Goal: Information Seeking & Learning: Compare options

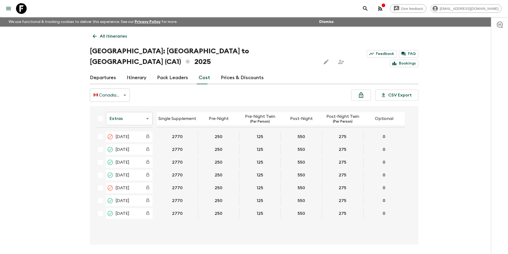
click at [20, 11] on icon at bounding box center [21, 8] width 11 height 11
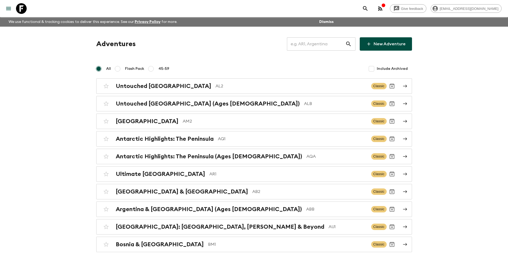
click at [314, 47] on input "text" at bounding box center [316, 44] width 58 height 15
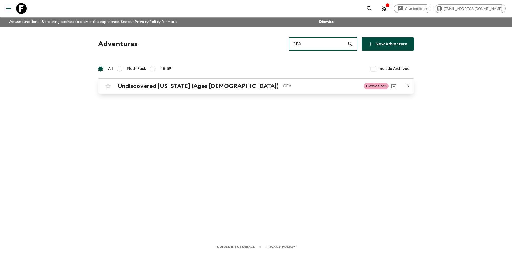
type input "GEA"
click at [283, 85] on p "GEA" at bounding box center [321, 86] width 76 height 6
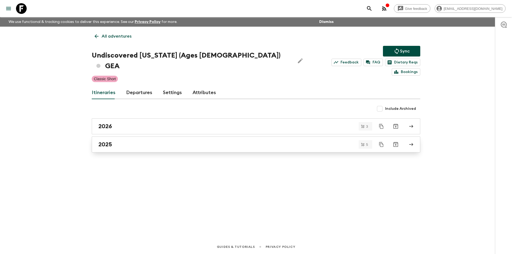
click at [136, 141] on div "2025" at bounding box center [250, 144] width 305 height 7
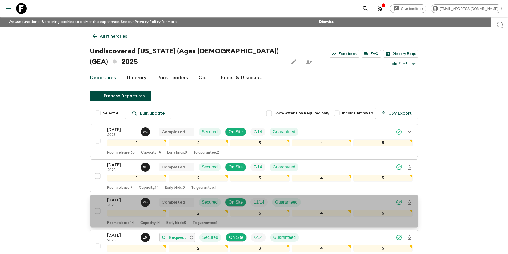
click at [120, 197] on p "[DATE]" at bounding box center [121, 200] width 29 height 6
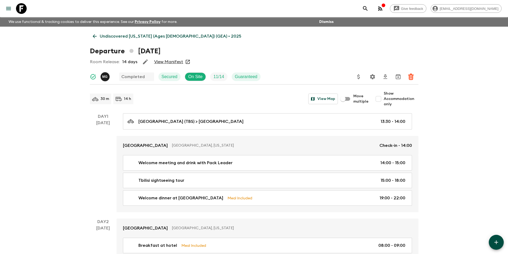
click at [94, 34] on icon at bounding box center [95, 36] width 6 height 6
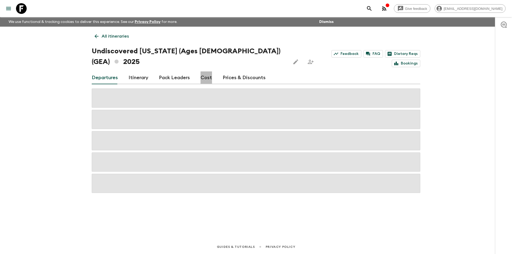
click at [207, 71] on link "Cost" at bounding box center [205, 77] width 11 height 13
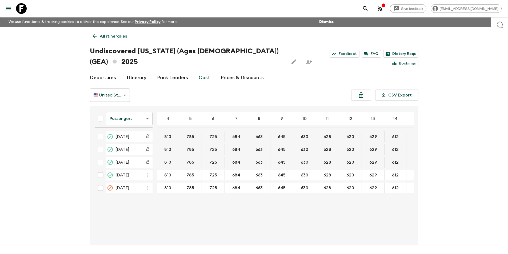
click at [123, 111] on body "Give feedback [EMAIL_ADDRESS][DOMAIN_NAME] We use functional & tracking cookies…" at bounding box center [254, 137] width 508 height 274
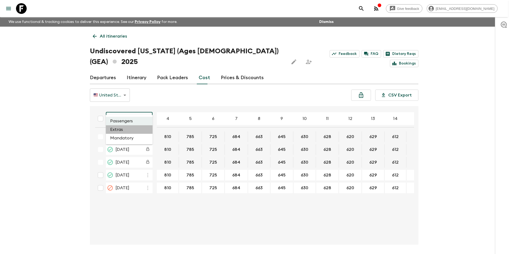
click at [127, 127] on li "Extras" at bounding box center [129, 129] width 47 height 9
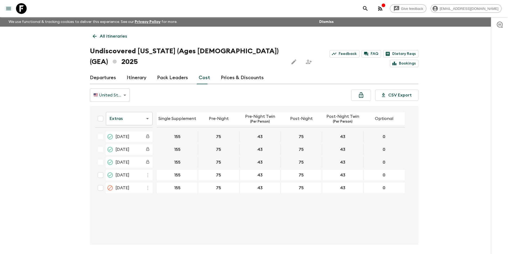
click at [18, 8] on icon at bounding box center [21, 8] width 11 height 11
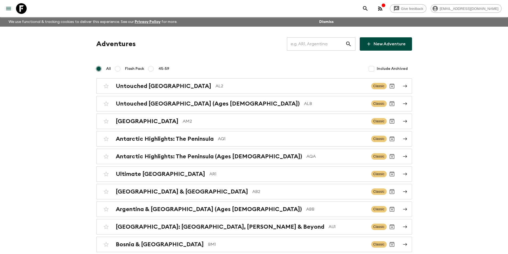
click at [292, 46] on input "text" at bounding box center [316, 44] width 58 height 15
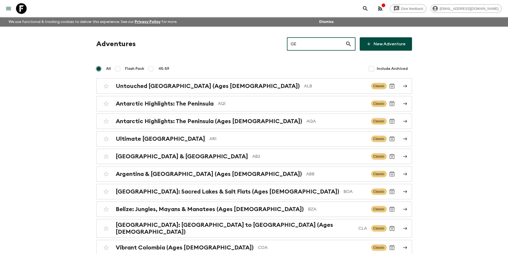
type input "G"
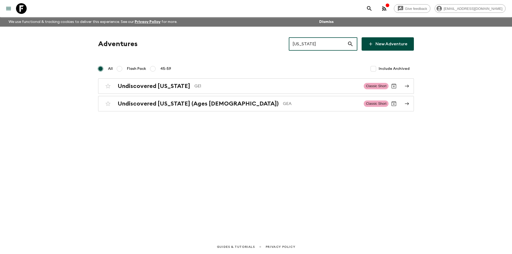
type input "[US_STATE]"
click at [194, 83] on p "GE1" at bounding box center [276, 86] width 165 height 6
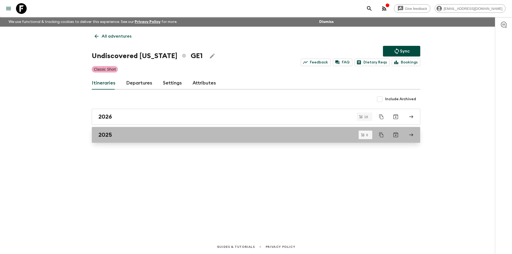
click at [154, 133] on div "2025" at bounding box center [250, 134] width 305 height 7
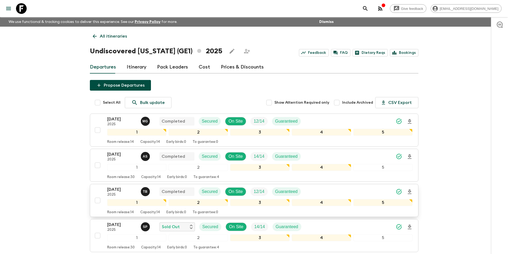
click at [120, 192] on p "[DATE]" at bounding box center [121, 189] width 29 height 6
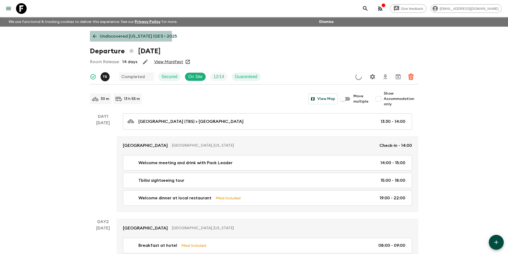
click at [93, 37] on icon at bounding box center [95, 36] width 6 height 6
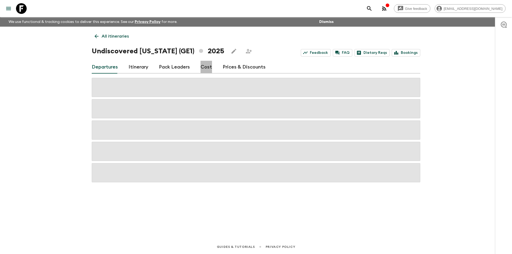
click at [205, 72] on link "Cost" at bounding box center [205, 67] width 11 height 13
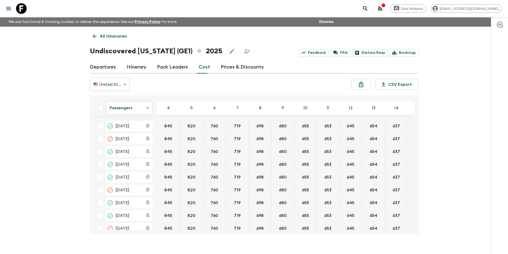
scroll to position [111, 0]
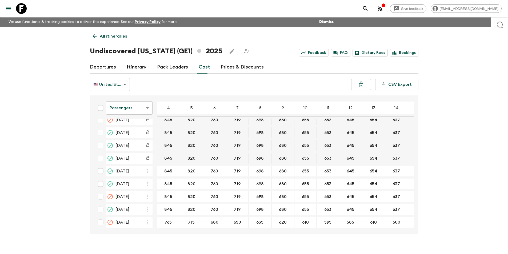
click at [138, 112] on body "Give feedback [EMAIL_ADDRESS][DOMAIN_NAME] We use functional & tracking cookies…" at bounding box center [254, 131] width 508 height 263
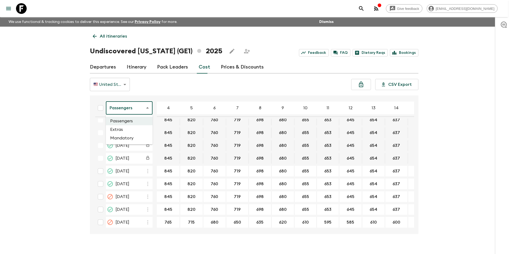
click at [223, 81] on div at bounding box center [256, 127] width 512 height 254
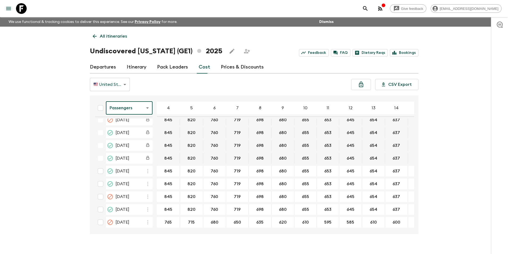
click at [151, 114] on body "Give feedback [EMAIL_ADDRESS][DOMAIN_NAME] We use functional & tracking cookies…" at bounding box center [254, 131] width 508 height 263
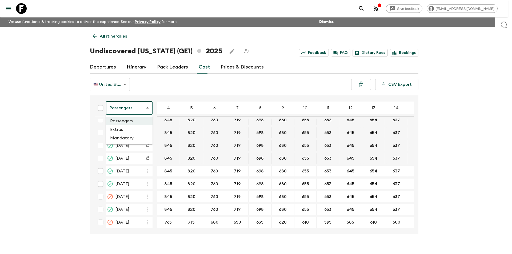
click at [135, 131] on li "Extras" at bounding box center [129, 129] width 47 height 9
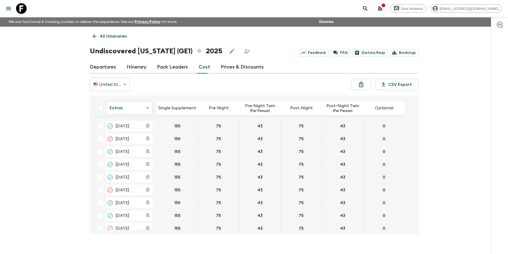
scroll to position [108, 0]
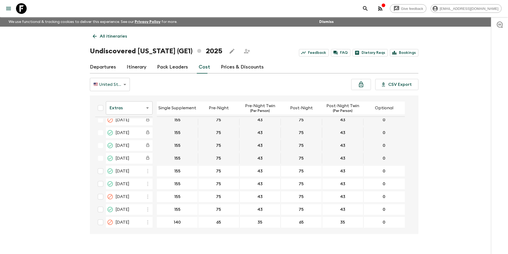
click at [142, 106] on body "Give feedback [EMAIL_ADDRESS][DOMAIN_NAME] We use functional & tracking cookies…" at bounding box center [254, 131] width 508 height 263
click at [137, 109] on body "Give feedback [EMAIL_ADDRESS][DOMAIN_NAME] We use functional & tracking cookies…" at bounding box center [254, 131] width 508 height 263
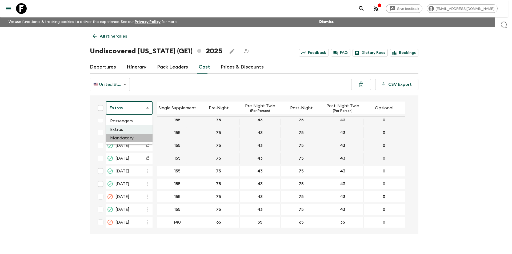
click at [131, 135] on li "Mandatory" at bounding box center [129, 138] width 47 height 9
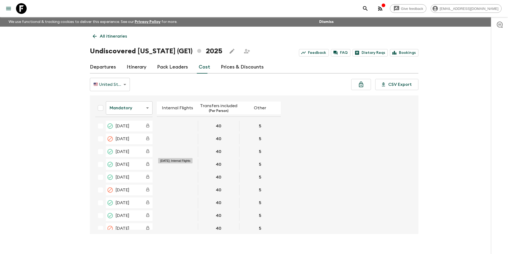
scroll to position [108, 0]
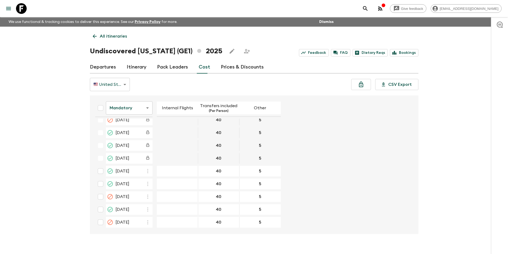
click at [18, 6] on icon at bounding box center [21, 8] width 11 height 11
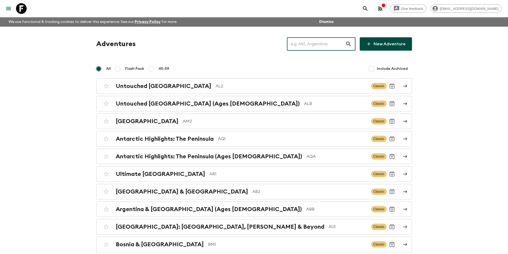
click at [314, 43] on input "text" at bounding box center [316, 44] width 58 height 15
type input "ca1"
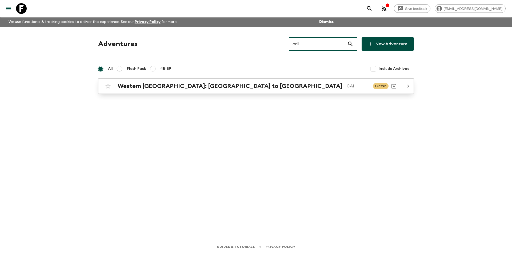
click at [314, 78] on link "[GEOGRAPHIC_DATA]: [GEOGRAPHIC_DATA] to [GEOGRAPHIC_DATA] [GEOGRAPHIC_DATA] Cla…" at bounding box center [256, 85] width 316 height 15
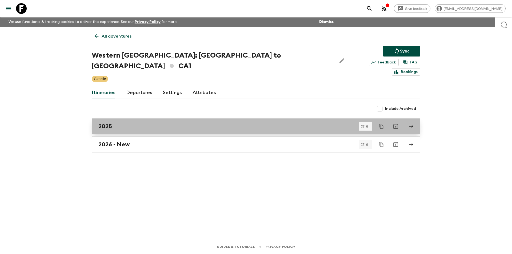
click at [122, 123] on div "2025" at bounding box center [250, 126] width 305 height 7
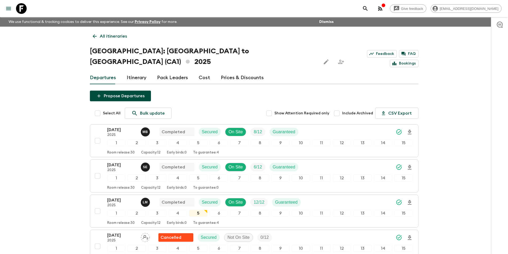
scroll to position [117, 0]
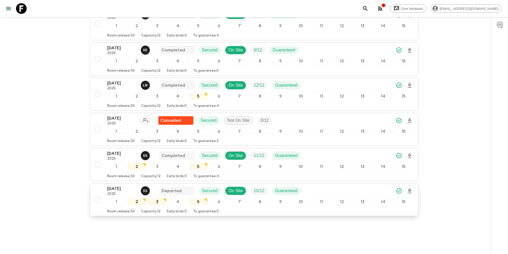
click at [117, 192] on p "2025" at bounding box center [121, 194] width 29 height 4
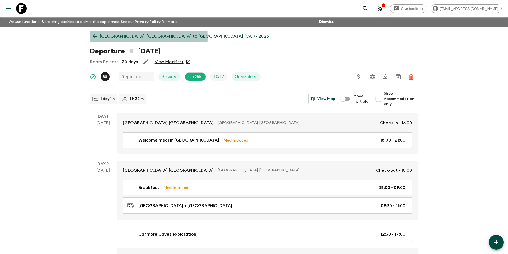
click at [91, 37] on link "[GEOGRAPHIC_DATA]: [GEOGRAPHIC_DATA] to [GEOGRAPHIC_DATA] (CA1) • 2025" at bounding box center [181, 36] width 182 height 11
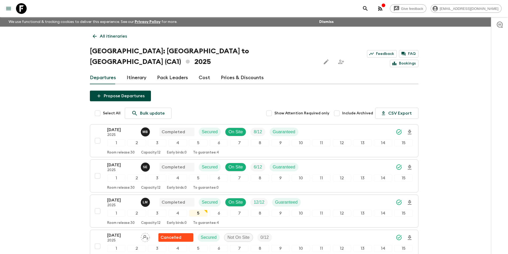
click at [205, 71] on link "Cost" at bounding box center [204, 77] width 11 height 13
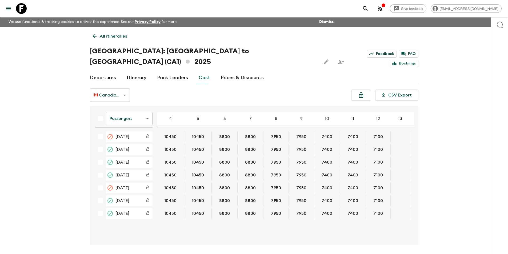
click at [140, 110] on body "Give feedback [EMAIL_ADDRESS][DOMAIN_NAME] We use functional & tracking cookies…" at bounding box center [254, 137] width 508 height 274
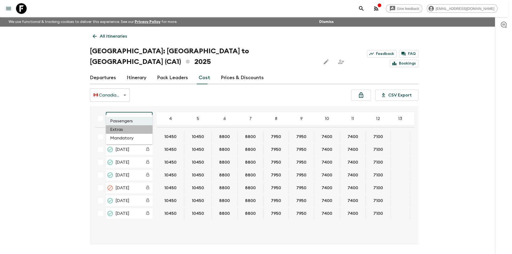
click at [138, 130] on li "Extras" at bounding box center [129, 129] width 47 height 9
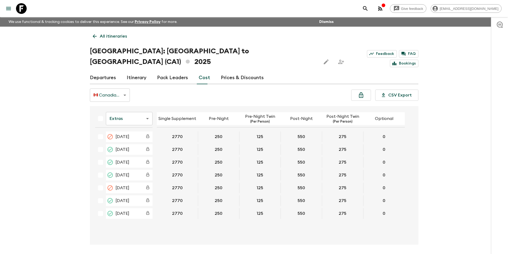
click at [125, 104] on body "Give feedback [EMAIL_ADDRESS][DOMAIN_NAME] We use functional & tracking cookies…" at bounding box center [254, 137] width 508 height 274
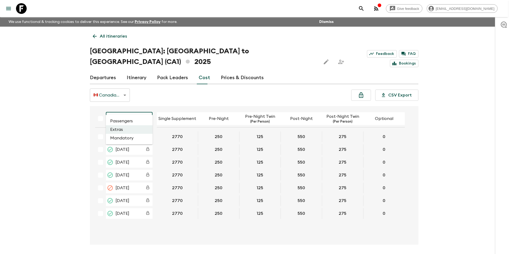
click at [129, 139] on li "Mandatory" at bounding box center [129, 138] width 47 height 9
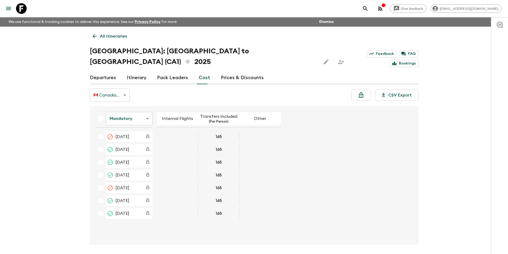
click at [135, 113] on body "Give feedback [EMAIL_ADDRESS][DOMAIN_NAME] We use functional & tracking cookies…" at bounding box center [254, 137] width 508 height 274
click at [133, 110] on body "Give feedback [EMAIL_ADDRESS][DOMAIN_NAME] We use functional & tracking cookies…" at bounding box center [254, 137] width 508 height 274
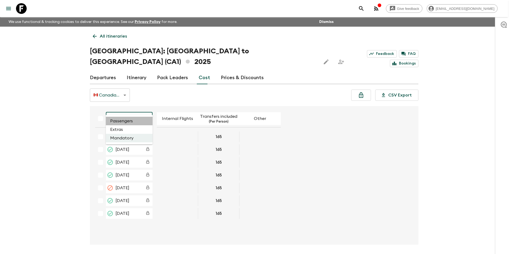
click at [129, 120] on li "Passengers" at bounding box center [129, 121] width 47 height 9
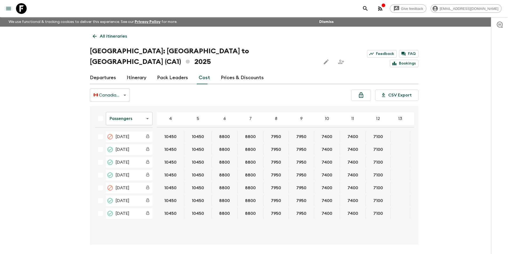
click at [136, 112] on body "Give feedback [EMAIL_ADDRESS][DOMAIN_NAME] We use functional & tracking cookies…" at bounding box center [254, 137] width 508 height 274
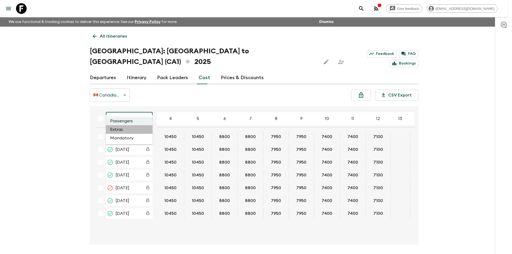
click at [130, 130] on li "Extras" at bounding box center [129, 129] width 47 height 9
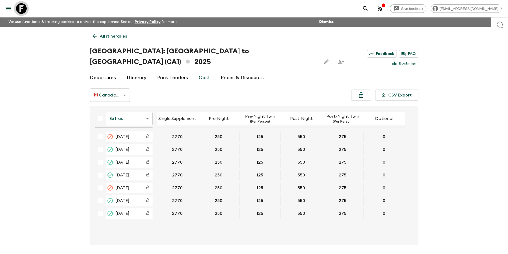
click at [21, 7] on icon at bounding box center [21, 8] width 11 height 11
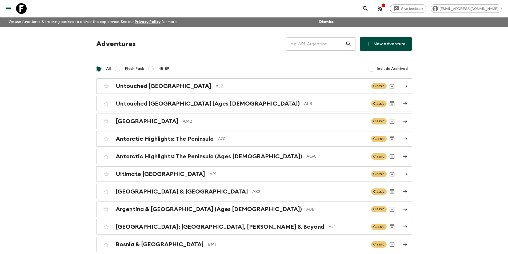
click at [294, 47] on input "text" at bounding box center [316, 44] width 58 height 15
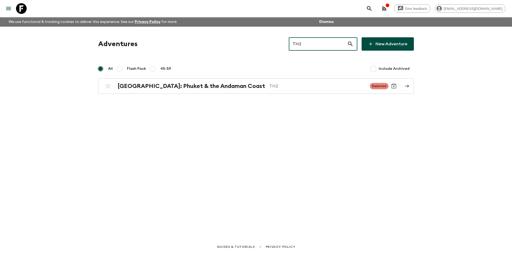
type input "TH2"
click at [257, 96] on div "Adventures TH2 ​ New Adventure All Flash Pack 45-59 Include Archived [GEOGRAPHI…" at bounding box center [255, 126] width 341 height 198
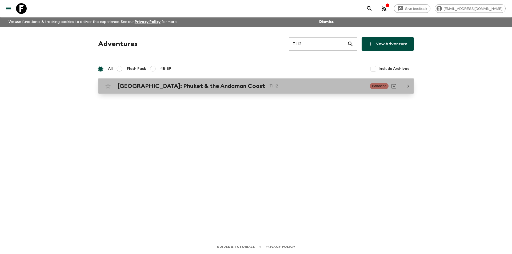
click at [269, 86] on p "TH2" at bounding box center [317, 86] width 96 height 6
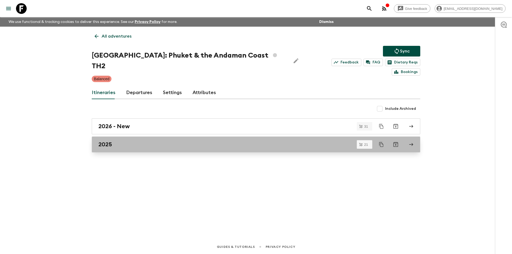
click at [133, 142] on link "2025" at bounding box center [256, 144] width 328 height 16
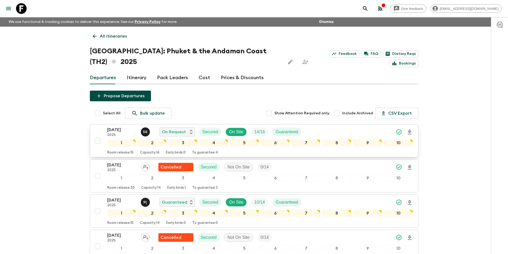
click at [122, 129] on p "[DATE]" at bounding box center [121, 130] width 29 height 6
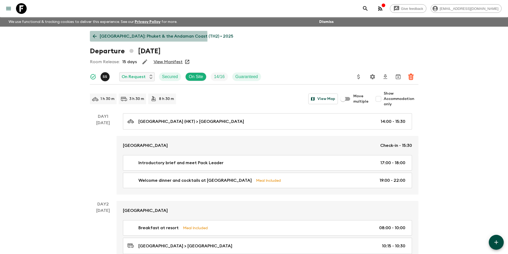
click at [98, 38] on link "[GEOGRAPHIC_DATA]: Phuket & the Andaman Coast (TH2) • 2025" at bounding box center [163, 36] width 146 height 11
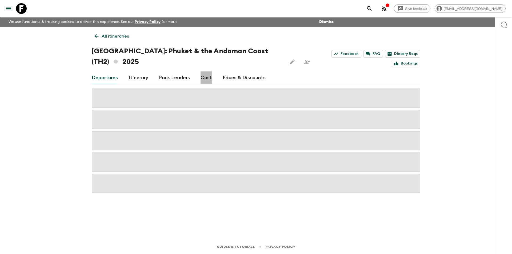
click at [207, 78] on link "Cost" at bounding box center [205, 77] width 11 height 13
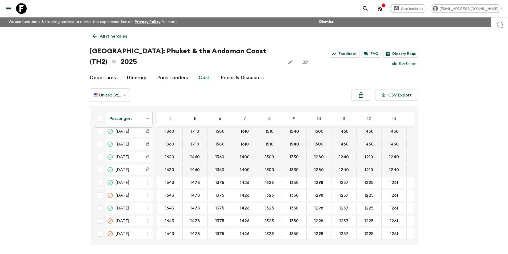
scroll to position [61, 0]
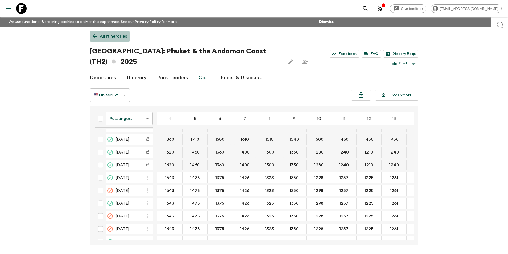
click at [93, 37] on icon at bounding box center [95, 36] width 6 height 6
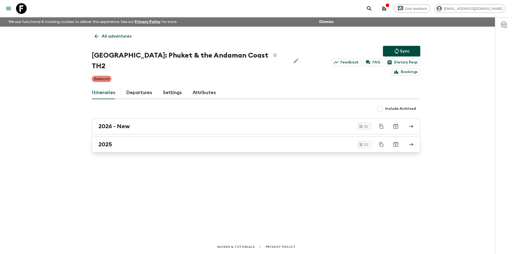
click at [136, 140] on link "2025" at bounding box center [256, 144] width 328 height 16
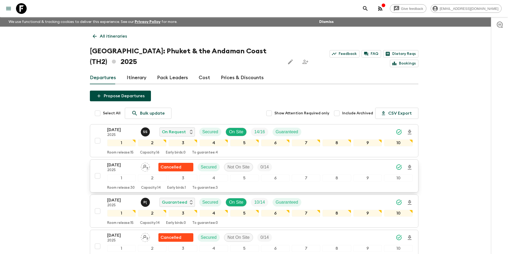
click at [116, 167] on p "[DATE]" at bounding box center [121, 165] width 29 height 6
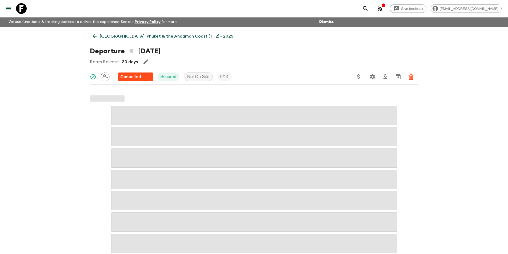
click at [92, 37] on icon at bounding box center [95, 36] width 6 height 6
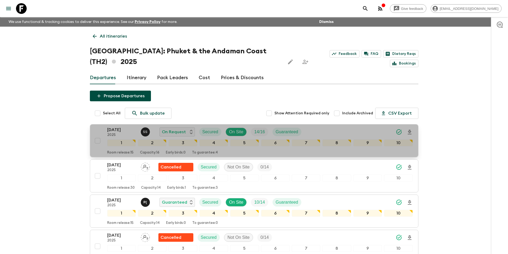
click at [110, 133] on p "[DATE]" at bounding box center [121, 130] width 29 height 6
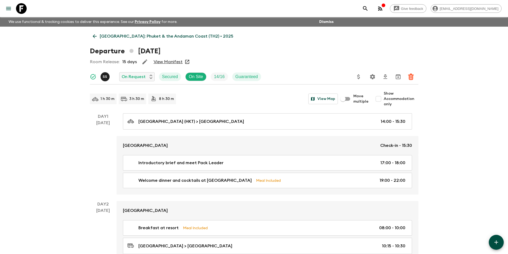
click at [98, 39] on link "[GEOGRAPHIC_DATA]: Phuket & the Andaman Coast (TH2) • 2025" at bounding box center [163, 36] width 146 height 11
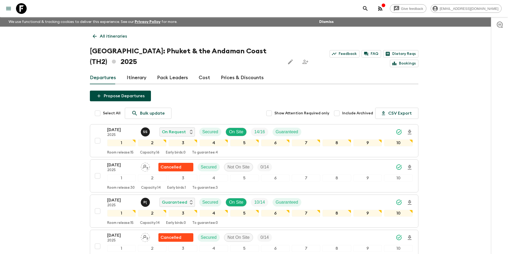
click at [340, 110] on input "Include Archived" at bounding box center [336, 113] width 11 height 11
checkbox input "true"
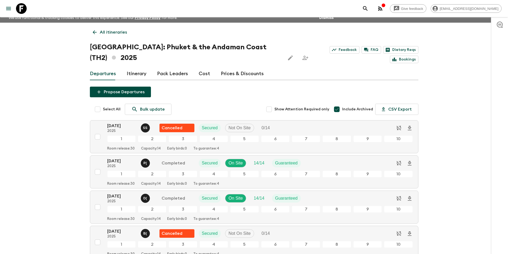
scroll to position [271, 0]
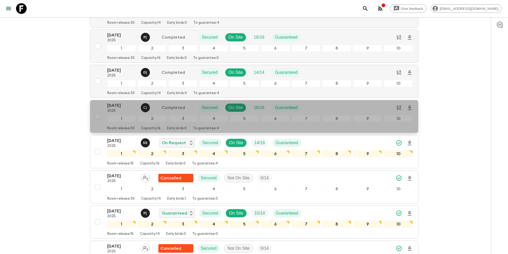
click at [119, 109] on p "2025" at bounding box center [121, 111] width 29 height 4
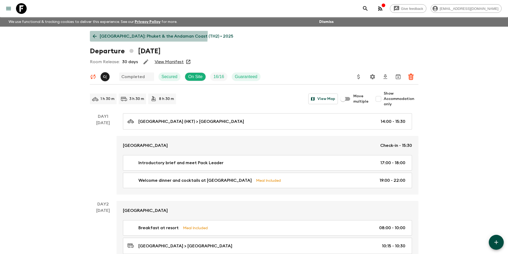
click at [94, 33] on link "[GEOGRAPHIC_DATA]: Phuket & the Andaman Coast (TH2) • 2025" at bounding box center [163, 36] width 146 height 11
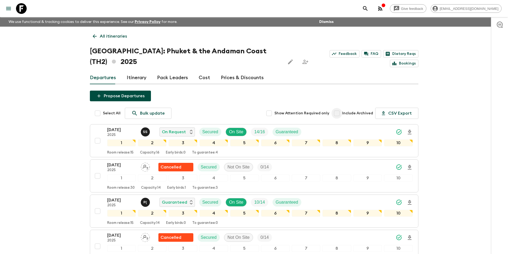
click at [338, 114] on input "Include Archived" at bounding box center [336, 113] width 11 height 11
checkbox input "true"
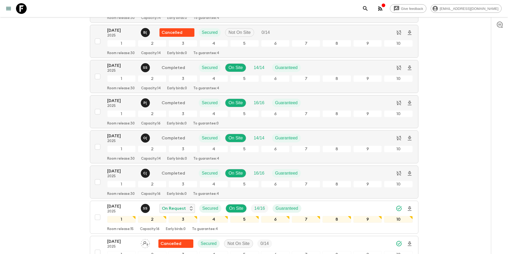
scroll to position [133, 0]
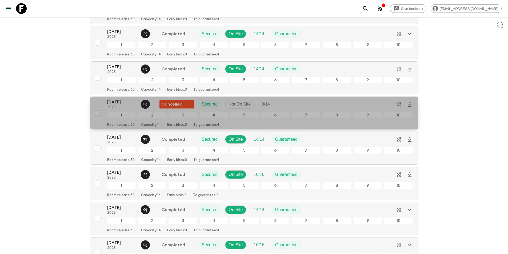
click at [125, 105] on p "[DATE]" at bounding box center [121, 102] width 29 height 6
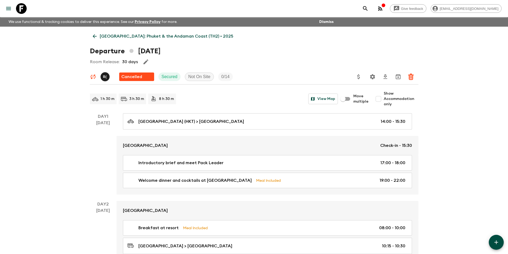
click at [95, 38] on icon at bounding box center [95, 36] width 6 height 6
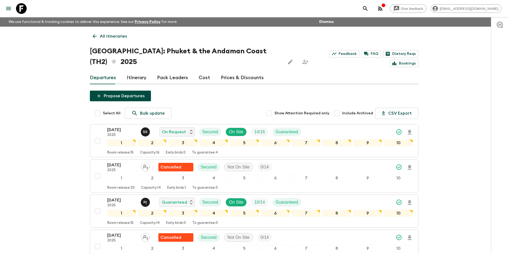
click at [338, 114] on input "Include Archived" at bounding box center [336, 113] width 11 height 11
checkbox input "true"
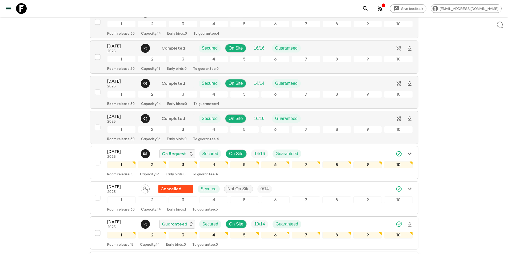
scroll to position [133, 0]
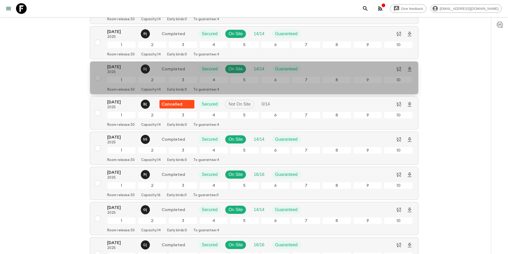
click at [114, 68] on p "[DATE]" at bounding box center [121, 67] width 29 height 6
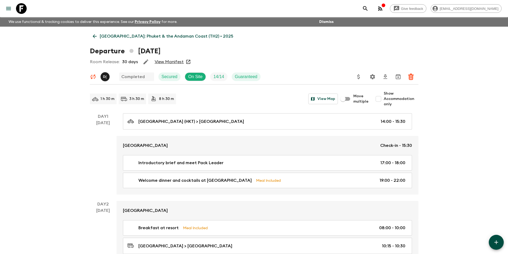
click at [22, 8] on icon at bounding box center [21, 8] width 11 height 11
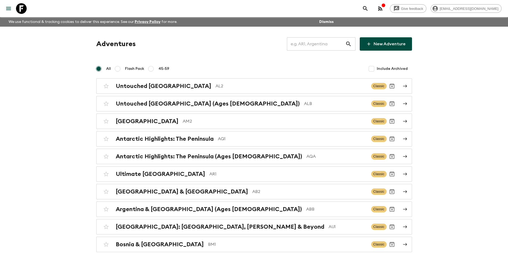
click at [319, 46] on input "text" at bounding box center [316, 44] width 58 height 15
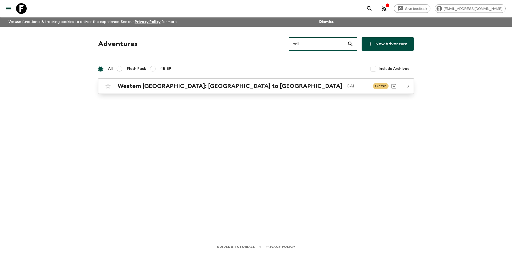
type input "ca1"
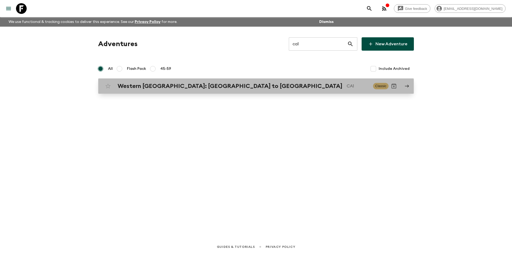
click at [261, 82] on div "[GEOGRAPHIC_DATA]: [GEOGRAPHIC_DATA] to [GEOGRAPHIC_DATA] [GEOGRAPHIC_DATA] Cla…" at bounding box center [246, 86] width 286 height 11
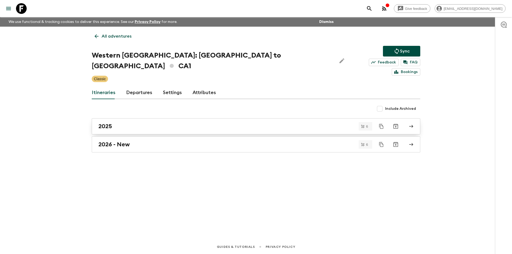
click at [148, 123] on link "2025" at bounding box center [256, 126] width 328 height 16
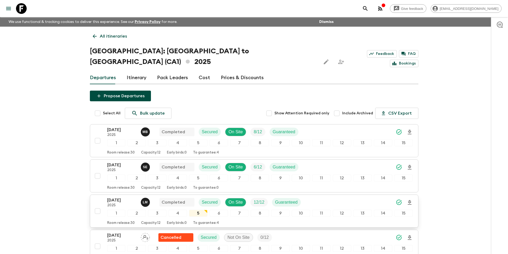
scroll to position [117, 0]
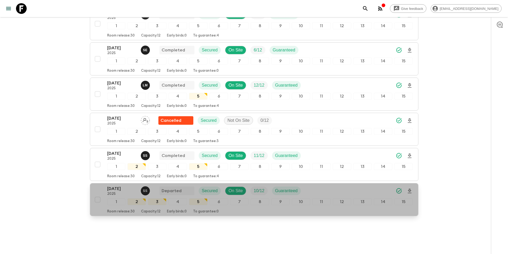
click at [123, 192] on p "2025" at bounding box center [121, 194] width 29 height 4
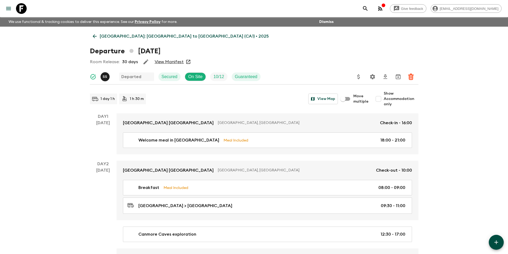
click at [17, 10] on icon at bounding box center [21, 8] width 11 height 11
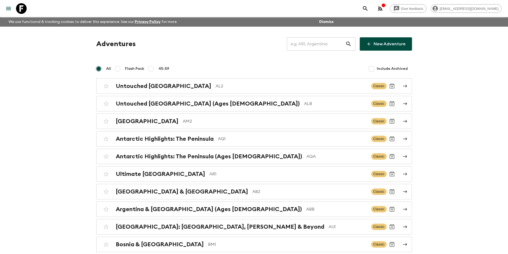
click at [314, 50] on input "text" at bounding box center [316, 44] width 58 height 15
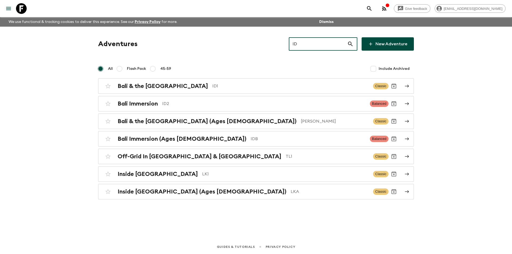
type input "ID2"
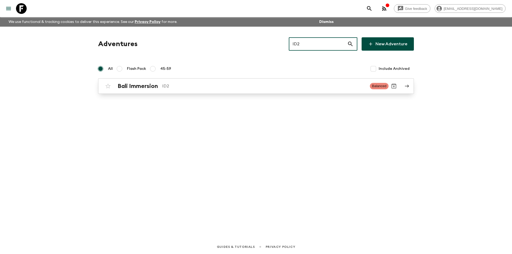
click at [298, 88] on p "ID2" at bounding box center [263, 86] width 203 height 6
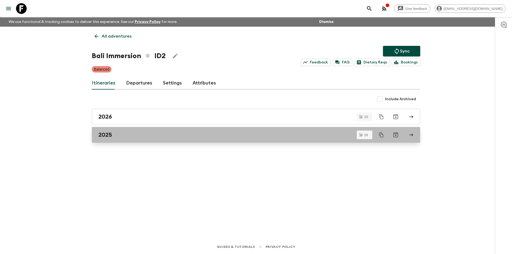
click at [176, 139] on link "2025" at bounding box center [256, 135] width 328 height 16
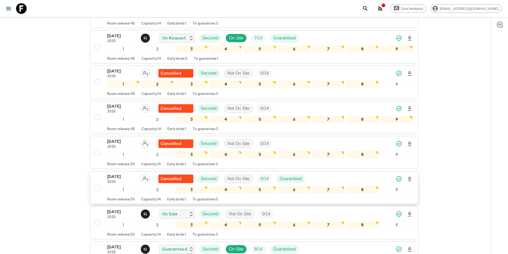
scroll to position [267, 0]
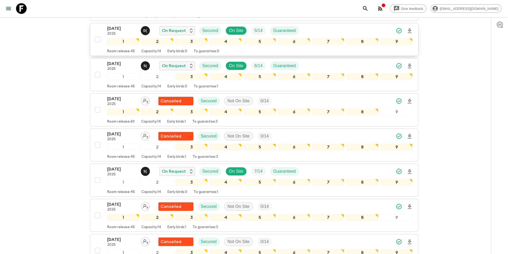
click at [115, 38] on div "[DATE] 2025 D ( On Request Secured On Site 5 / 14 Guaranteed 1 2 3 4 5 6 7 8 9 …" at bounding box center [259, 39] width 305 height 28
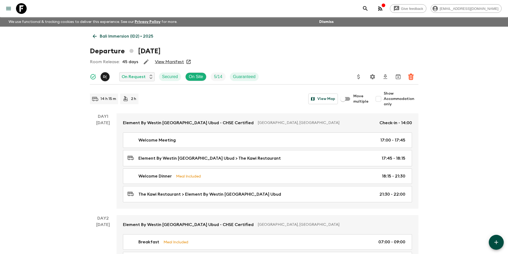
click at [95, 35] on icon at bounding box center [95, 36] width 6 height 6
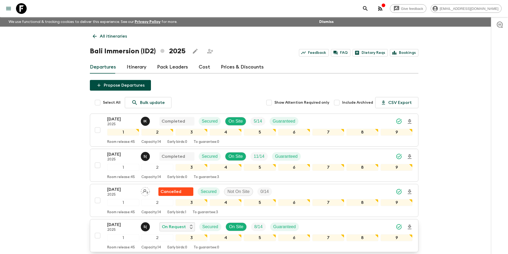
scroll to position [133, 0]
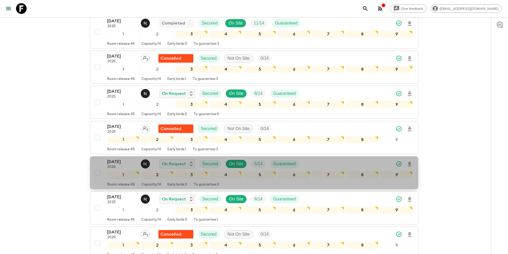
click at [114, 161] on p "[DATE]" at bounding box center [121, 162] width 29 height 6
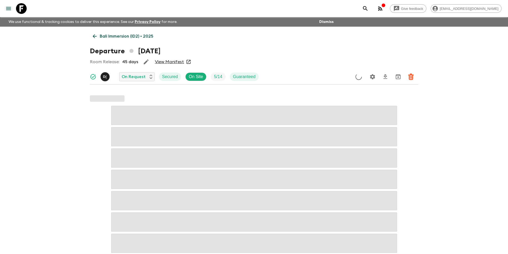
drag, startPoint x: 169, startPoint y: 64, endPoint x: 92, endPoint y: 37, distance: 81.7
click at [92, 37] on icon at bounding box center [95, 36] width 6 height 6
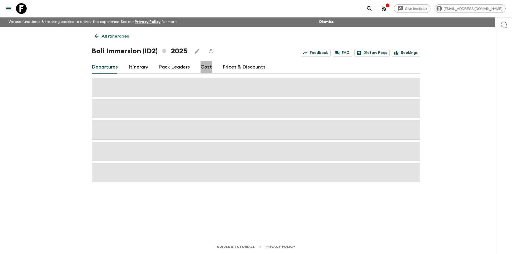
click at [200, 65] on link "Cost" at bounding box center [205, 67] width 11 height 13
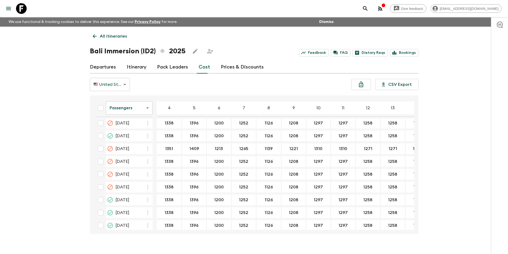
scroll to position [228, 0]
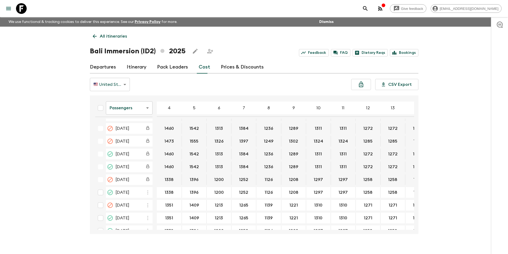
click at [132, 111] on body "Give feedback [EMAIL_ADDRESS][DOMAIN_NAME] We use functional & tracking cookies…" at bounding box center [254, 131] width 508 height 263
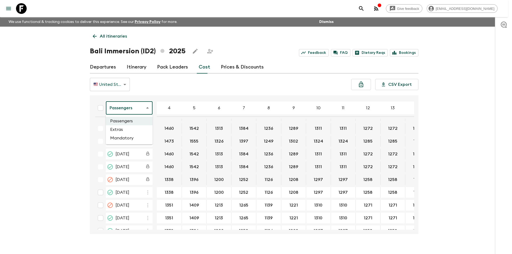
click at [133, 126] on li "Extras" at bounding box center [129, 129] width 47 height 9
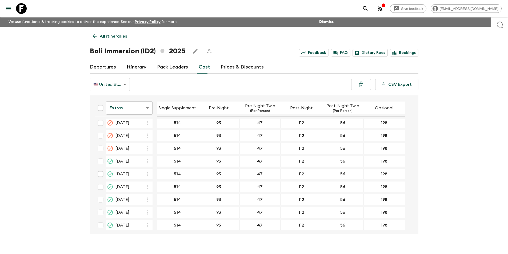
scroll to position [267, 0]
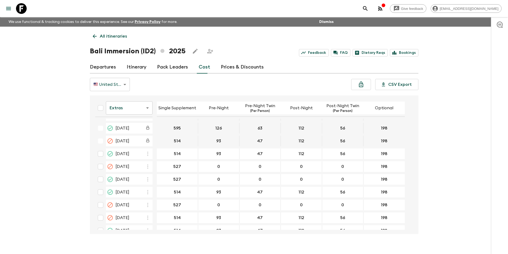
click at [19, 9] on icon at bounding box center [21, 8] width 11 height 11
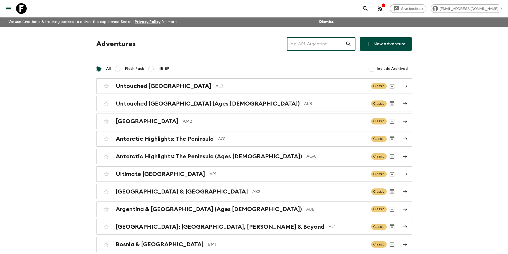
click at [316, 42] on input "text" at bounding box center [316, 44] width 58 height 15
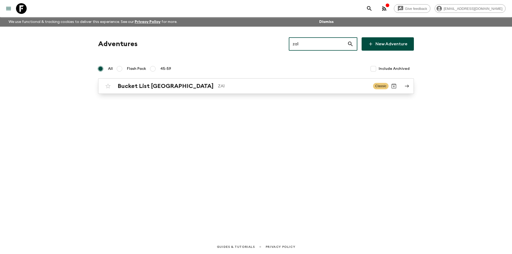
type input "za1"
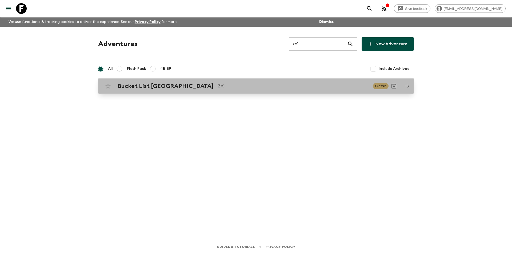
click at [220, 94] on link "Bucket List [GEOGRAPHIC_DATA] ZA1 Classic" at bounding box center [256, 85] width 316 height 15
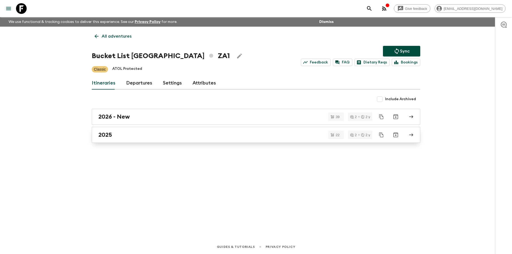
click at [156, 132] on div "2025" at bounding box center [250, 134] width 305 height 7
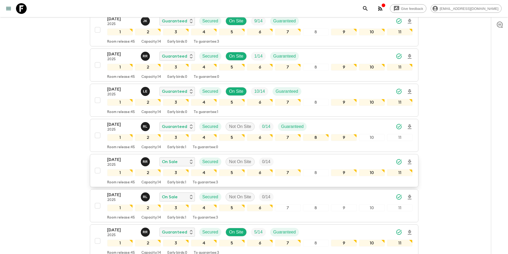
scroll to position [267, 0]
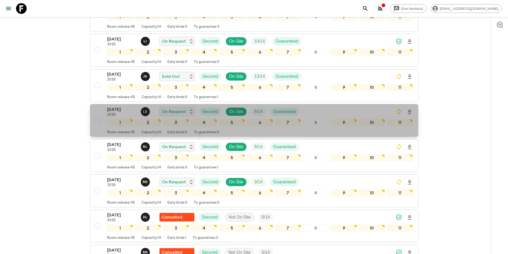
click at [121, 106] on p "[DATE]" at bounding box center [121, 109] width 29 height 6
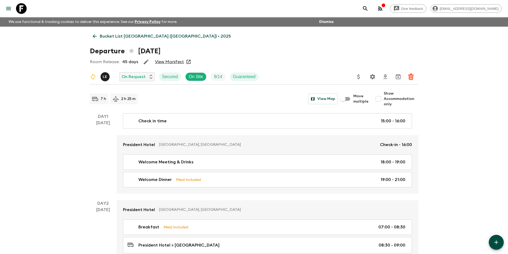
click at [90, 35] on link "Bucket List [GEOGRAPHIC_DATA] ([GEOGRAPHIC_DATA]) • 2025" at bounding box center [162, 36] width 144 height 11
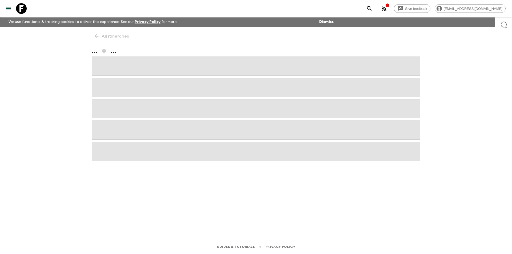
click at [43, 42] on div "Give feedback [EMAIL_ADDRESS][DOMAIN_NAME] We use functional & tracking cookies…" at bounding box center [256, 127] width 512 height 254
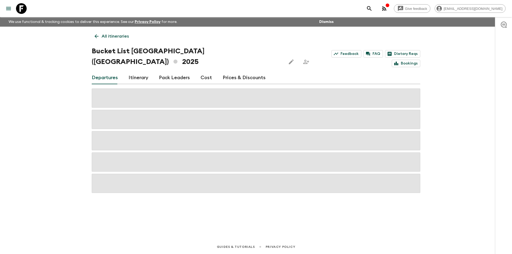
click at [211, 71] on div "Departures Itinerary Pack Leaders Cost Prices & Discounts" at bounding box center [256, 77] width 328 height 13
click at [205, 71] on link "Cost" at bounding box center [205, 77] width 11 height 13
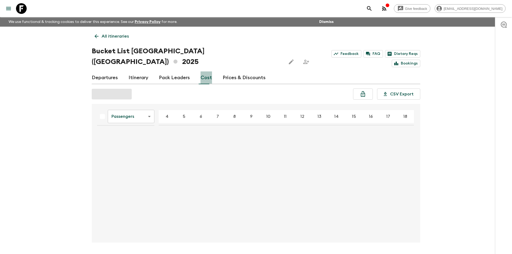
click at [204, 71] on link "Cost" at bounding box center [205, 77] width 11 height 13
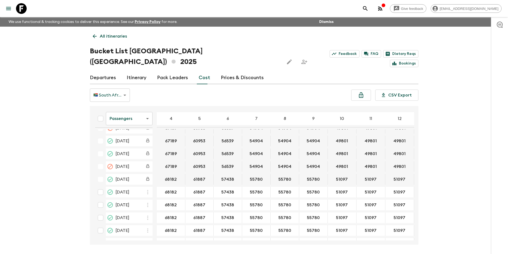
scroll to position [862, 0]
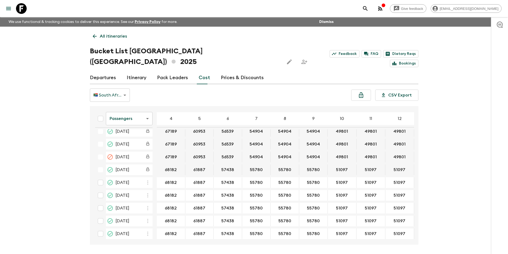
click at [125, 109] on body "Give feedback [EMAIL_ADDRESS][DOMAIN_NAME] We use functional & tracking cookies…" at bounding box center [254, 137] width 508 height 274
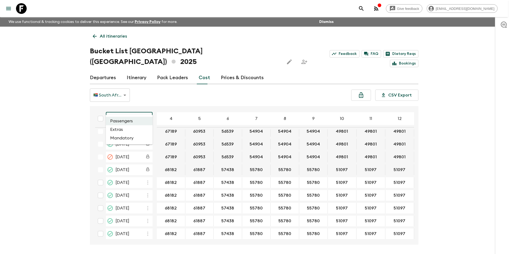
click at [128, 130] on li "Extras" at bounding box center [129, 129] width 47 height 9
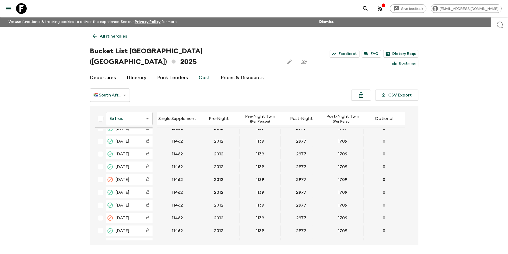
scroll to position [896, 0]
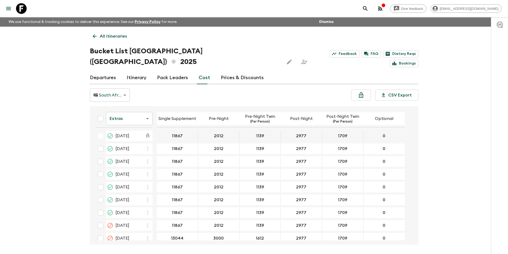
click at [129, 107] on body "Give feedback [EMAIL_ADDRESS][DOMAIN_NAME] We use functional & tracking cookies…" at bounding box center [254, 137] width 508 height 274
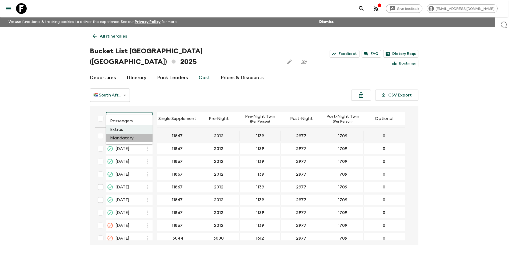
click at [128, 138] on li "Mandatory" at bounding box center [129, 138] width 47 height 9
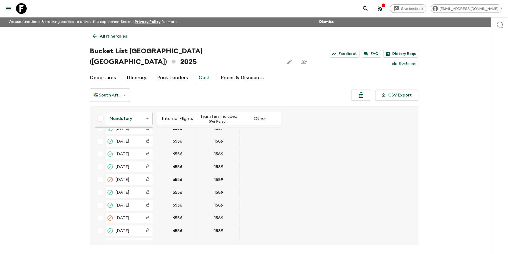
scroll to position [896, 0]
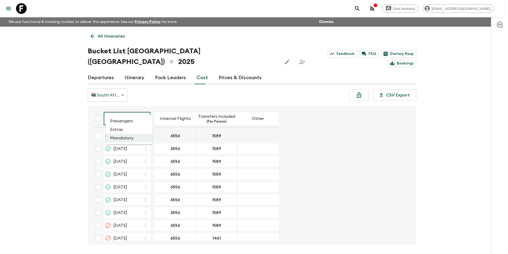
click at [121, 113] on body "Give feedback [EMAIL_ADDRESS][DOMAIN_NAME] We use functional & tracking cookies…" at bounding box center [254, 137] width 508 height 274
click at [128, 120] on li "Passengers" at bounding box center [129, 121] width 47 height 9
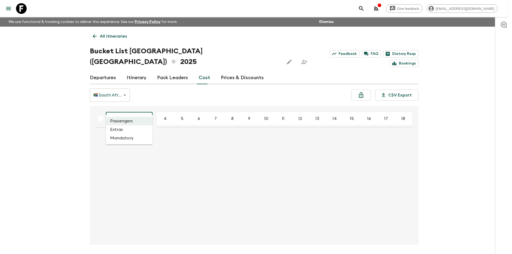
click at [125, 103] on body "Give feedback [EMAIL_ADDRESS][DOMAIN_NAME] We use functional & tracking cookies…" at bounding box center [256, 137] width 512 height 274
click at [122, 136] on li "Mandatory" at bounding box center [129, 138] width 47 height 9
click at [122, 114] on body "Give feedback [EMAIL_ADDRESS][DOMAIN_NAME] We use functional & tracking cookies…" at bounding box center [256, 137] width 512 height 274
click at [123, 126] on li "Extras" at bounding box center [129, 129] width 47 height 9
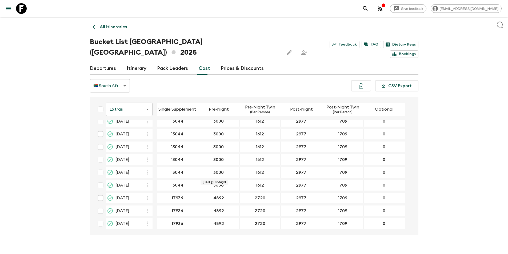
scroll to position [896, 0]
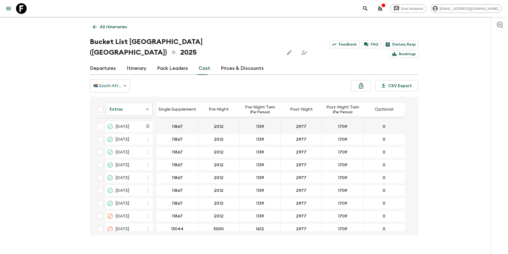
click at [27, 10] on link at bounding box center [21, 8] width 15 height 15
